Goal: Task Accomplishment & Management: Use online tool/utility

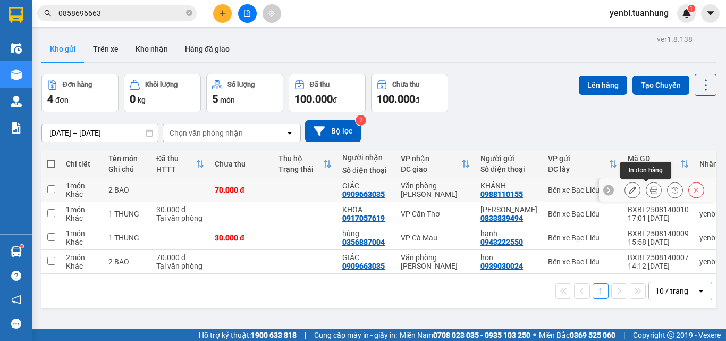
click at [646, 191] on button at bounding box center [653, 190] width 15 height 19
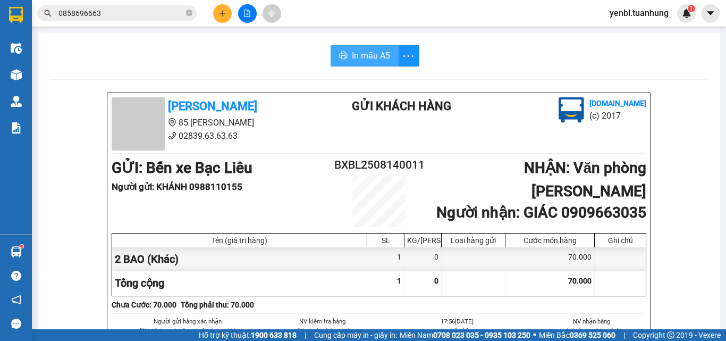
click at [346, 54] on button "In mẫu A5" at bounding box center [365, 55] width 68 height 21
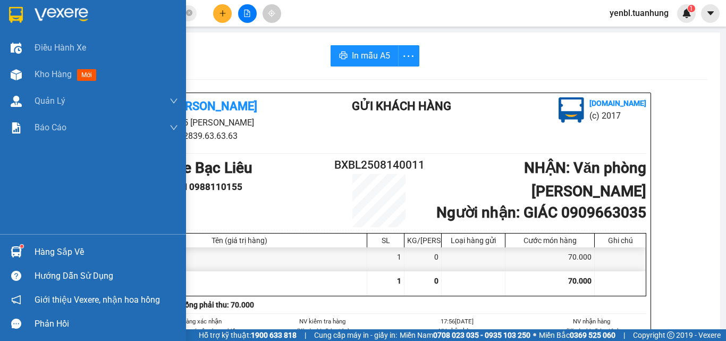
click at [26, 255] on div "Hàng sắp về" at bounding box center [93, 252] width 186 height 24
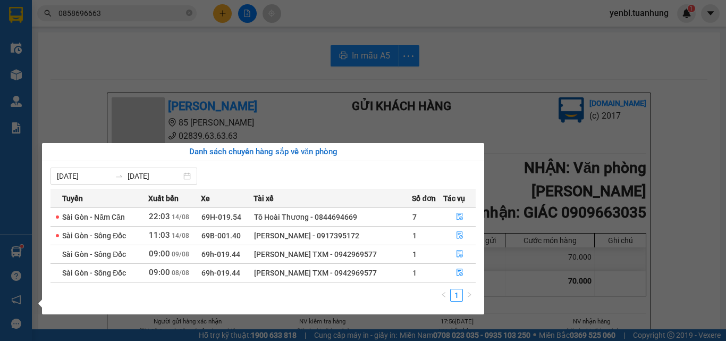
click at [264, 104] on section "Kết quả tìm kiếm ( 4 ) Bộ lọc Mã ĐH Trạng thái Món hàng Thu hộ Tổng cước Chưa c…" at bounding box center [363, 170] width 726 height 341
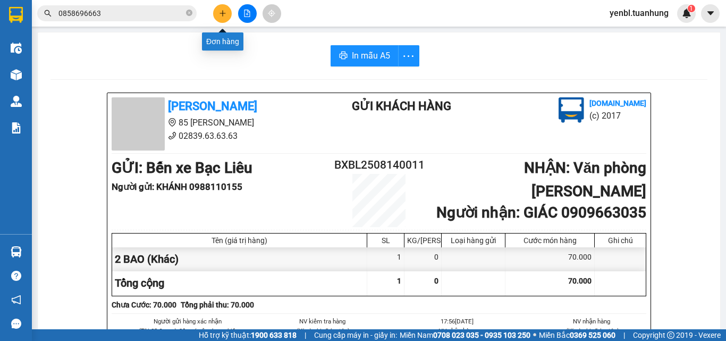
click at [227, 16] on button at bounding box center [222, 13] width 19 height 19
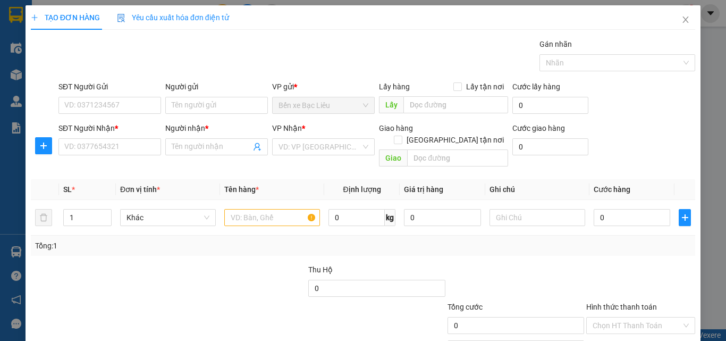
click at [116, 114] on div "SĐT Người Gửi VD: 0371234567" at bounding box center [109, 99] width 103 height 37
click at [114, 107] on input "SĐT Người Gửi" at bounding box center [109, 105] width 103 height 17
type input "0916469622"
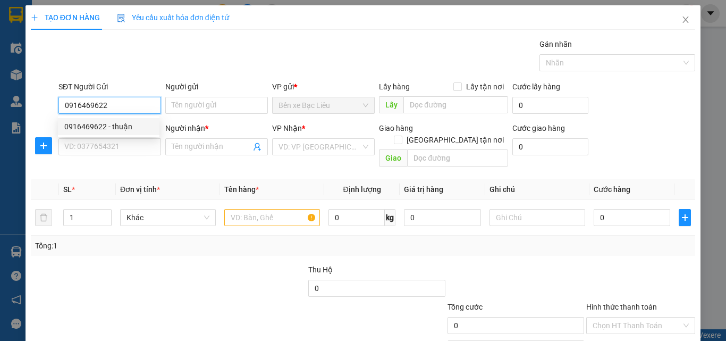
click at [103, 130] on div "0916469622 - thuận" at bounding box center [108, 127] width 89 height 12
type input "thuận"
type input "0916469622"
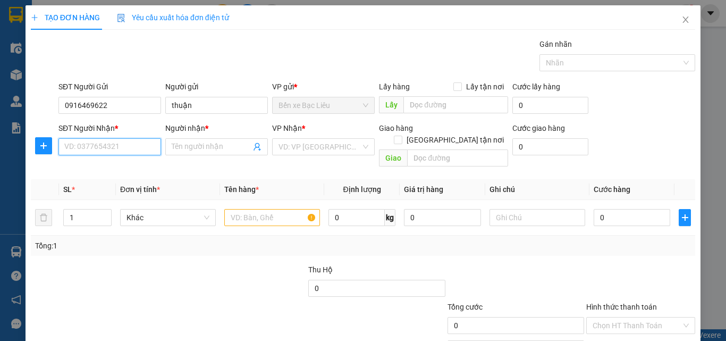
click at [104, 142] on input "SĐT Người Nhận *" at bounding box center [109, 146] width 103 height 17
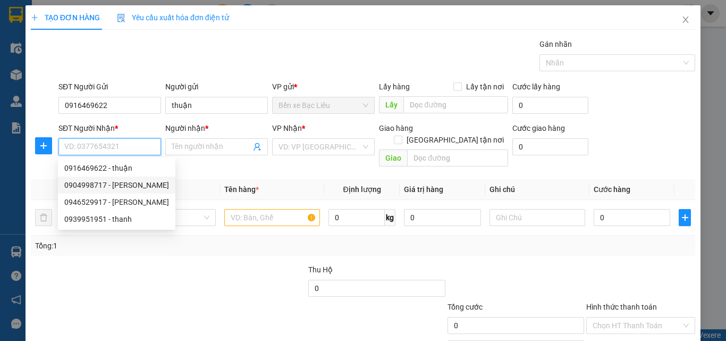
click at [124, 185] on div "0904998717 - [PERSON_NAME]" at bounding box center [116, 185] width 105 height 12
type input "0904998717"
type input "ĐẶNG"
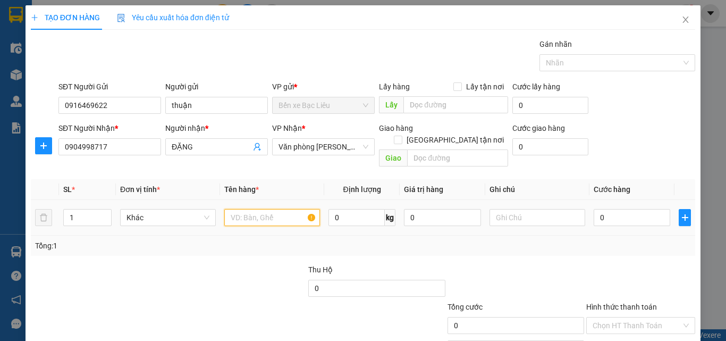
click at [245, 209] on input "text" at bounding box center [272, 217] width 96 height 17
type input "1 THUNG"
click at [625, 209] on input "0" at bounding box center [632, 217] width 77 height 17
type input "3"
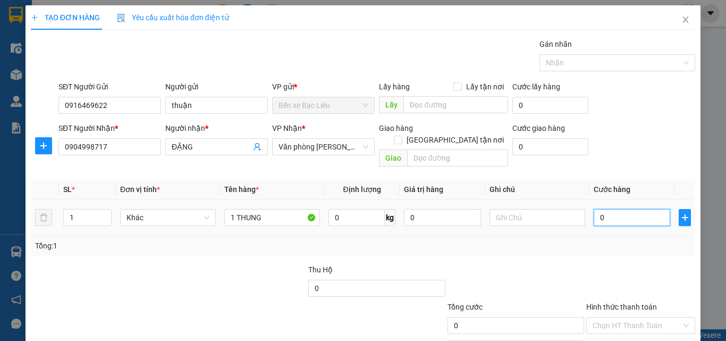
type input "3"
type input "30"
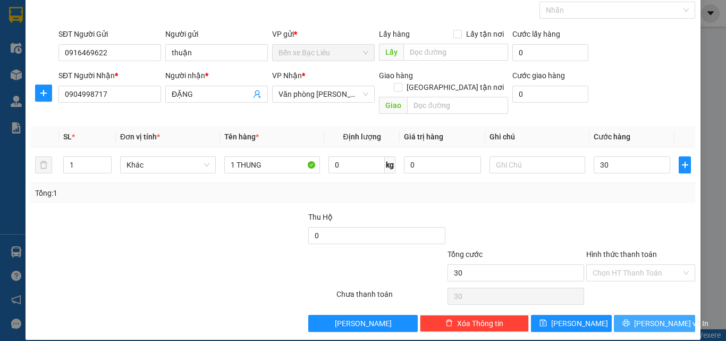
type input "30.000"
click at [636, 315] on button "[PERSON_NAME] và In" at bounding box center [654, 323] width 81 height 17
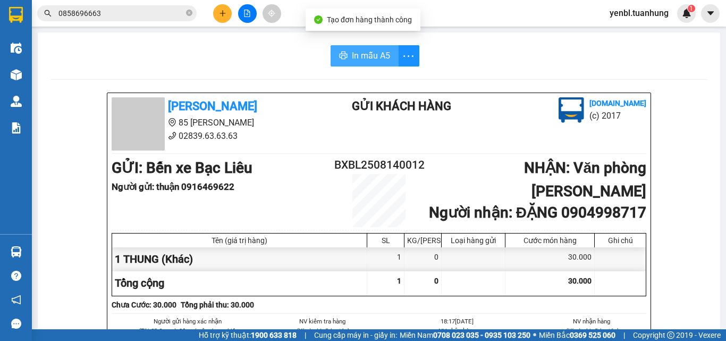
click at [346, 57] on button "In mẫu A5" at bounding box center [365, 55] width 68 height 21
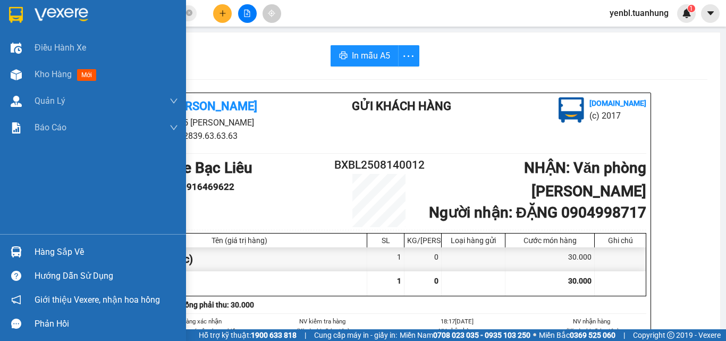
click at [21, 258] on div at bounding box center [16, 251] width 19 height 19
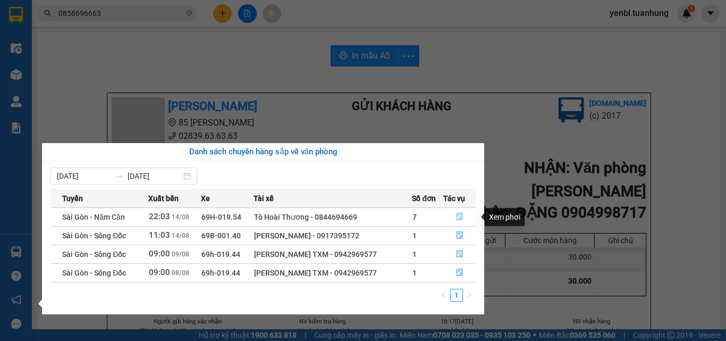
click at [466, 214] on button "button" at bounding box center [460, 216] width 32 height 17
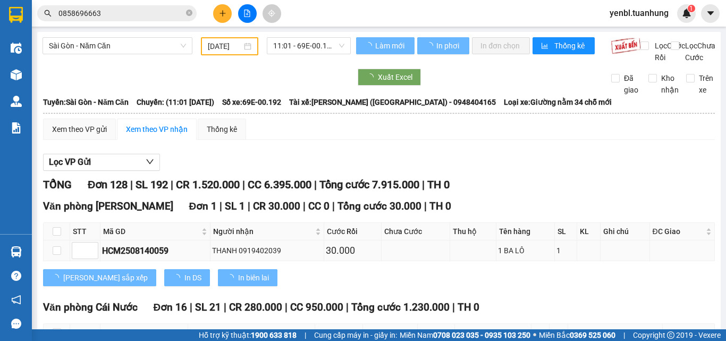
type input "[DATE]"
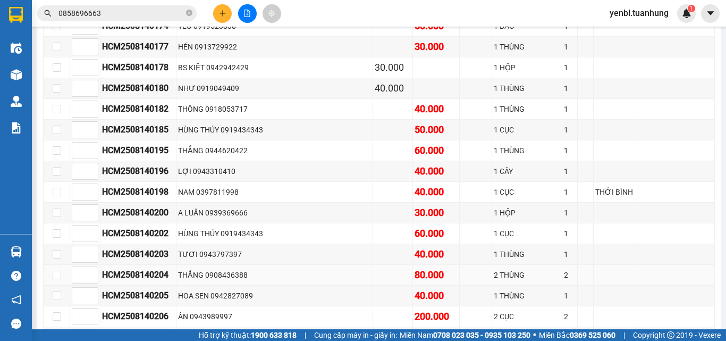
scroll to position [2339, 0]
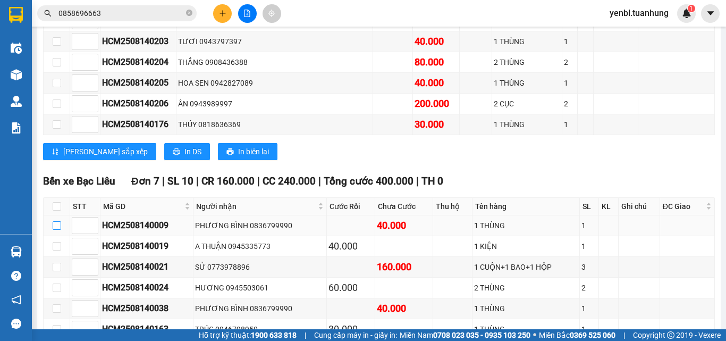
click at [55, 230] on input "checkbox" at bounding box center [57, 225] width 9 height 9
checkbox input "true"
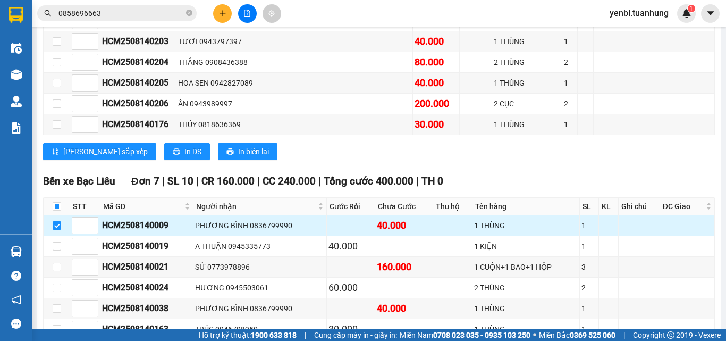
scroll to position [2392, 0]
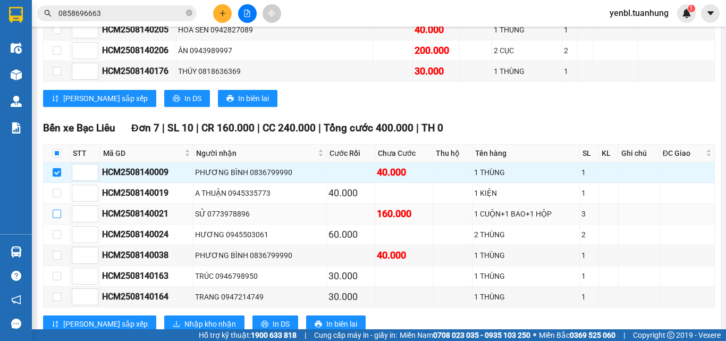
click at [56, 218] on input "checkbox" at bounding box center [57, 213] width 9 height 9
checkbox input "true"
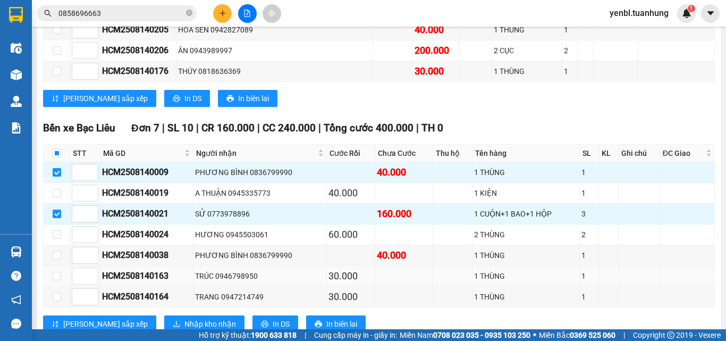
scroll to position [2445, 0]
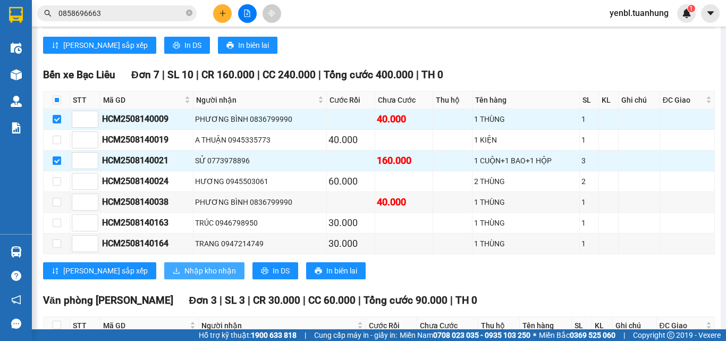
click at [184, 276] on span "Nhập kho nhận" at bounding box center [210, 271] width 52 height 12
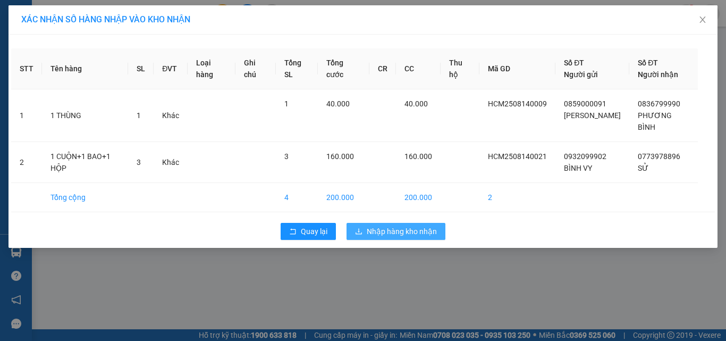
click at [378, 223] on button "Nhập hàng kho nhận" at bounding box center [396, 231] width 99 height 17
